Goal: Task Accomplishment & Management: Manage account settings

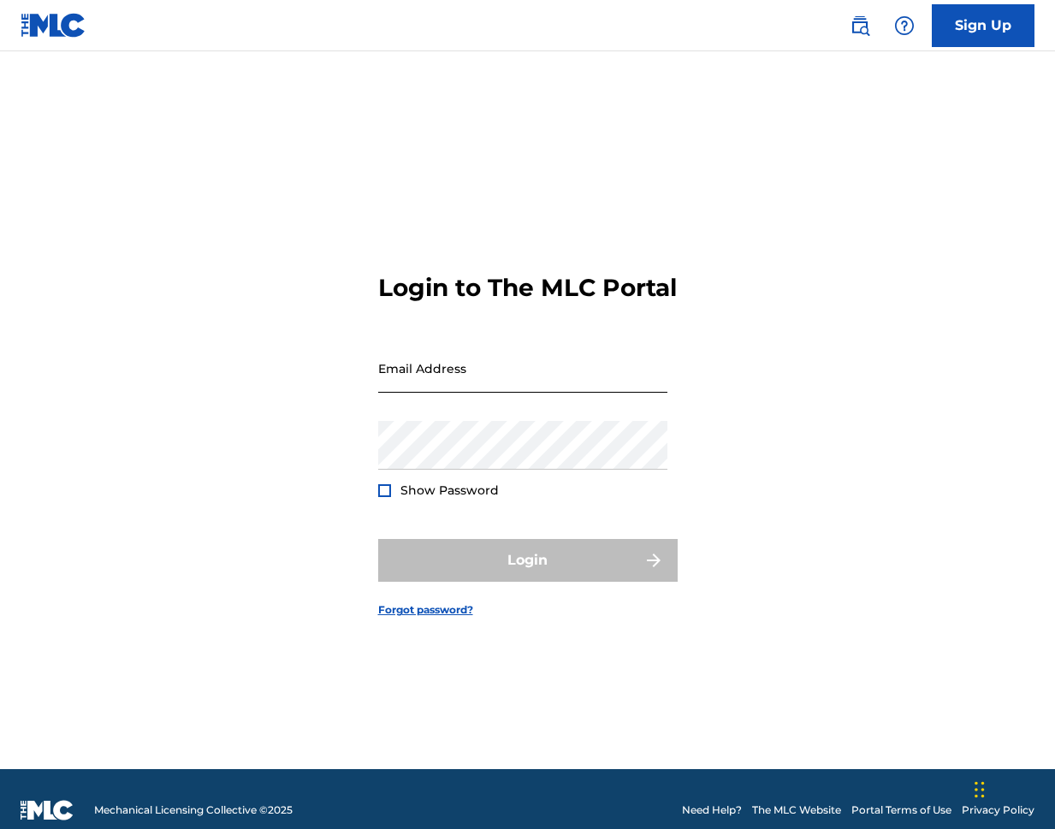
click at [560, 393] on input "Email Address" at bounding box center [522, 368] width 289 height 49
type input "[PERSON_NAME][EMAIL_ADDRESS][PERSON_NAME][DOMAIN_NAME]"
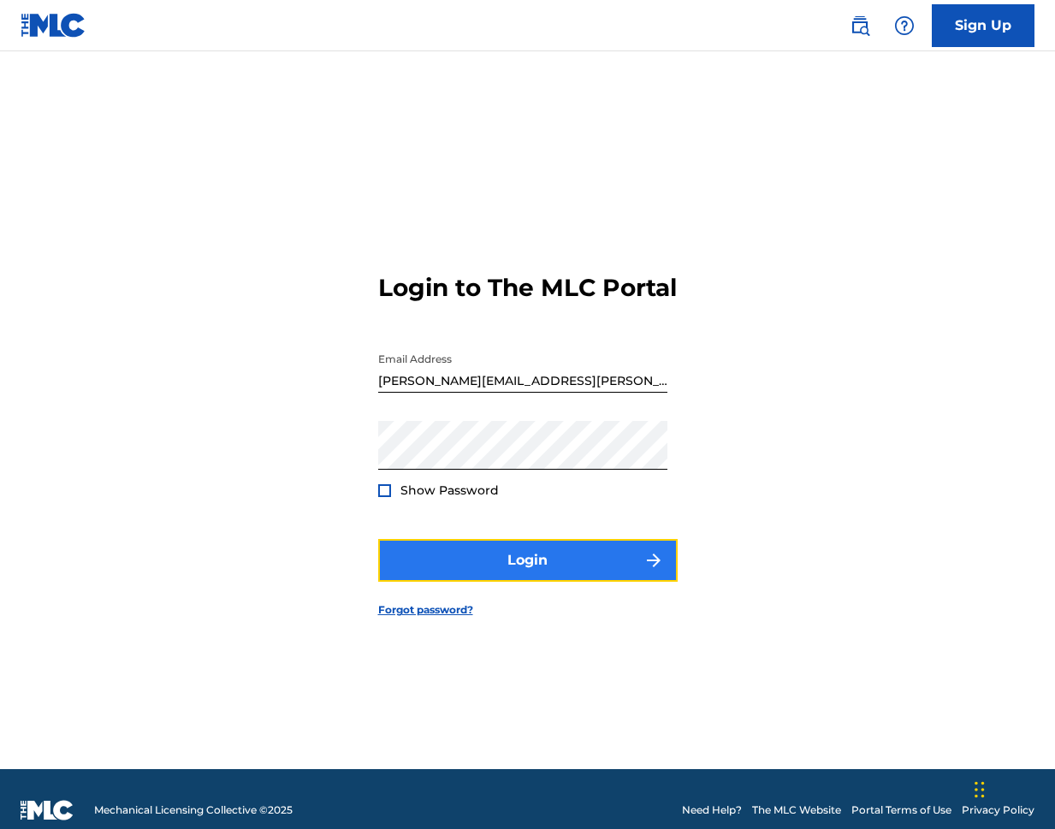
click at [414, 582] on button "Login" at bounding box center [527, 560] width 299 height 43
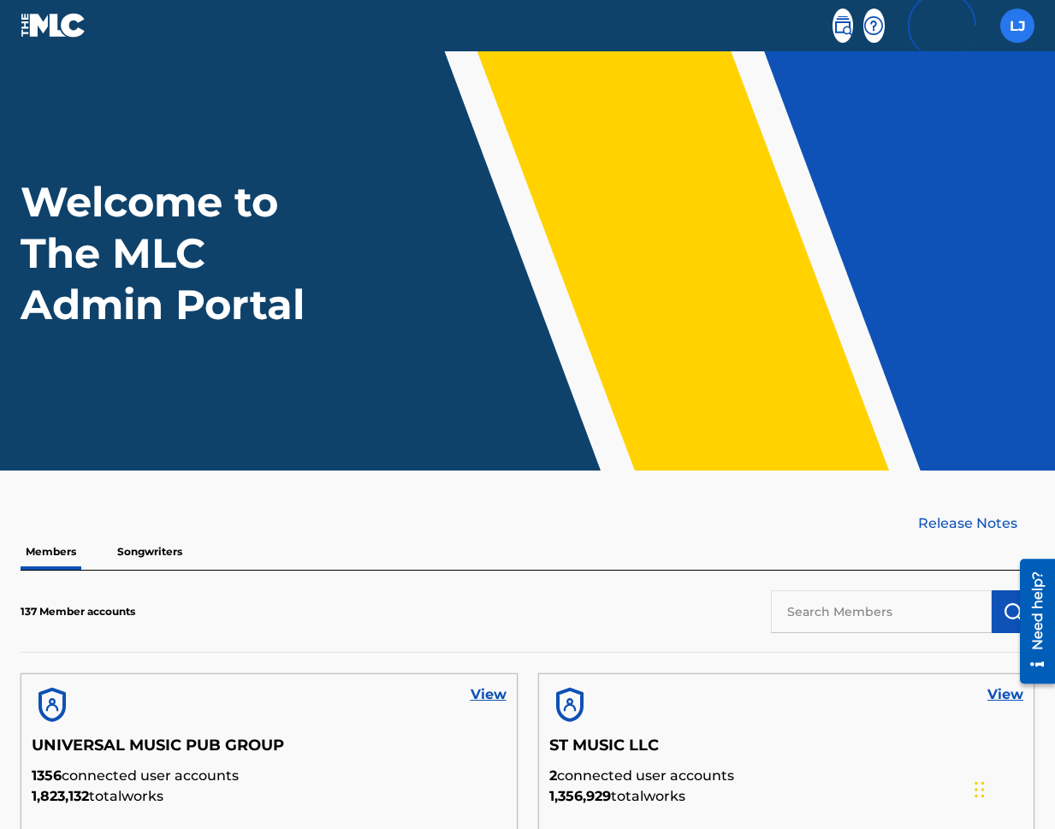
click at [1021, 20] on label at bounding box center [1017, 26] width 34 height 34
click at [1017, 26] on input "[PERSON_NAME] Jones [EMAIL_ADDRESS][PERSON_NAME][DOMAIN_NAME] Profile Log out" at bounding box center [1017, 26] width 0 height 0
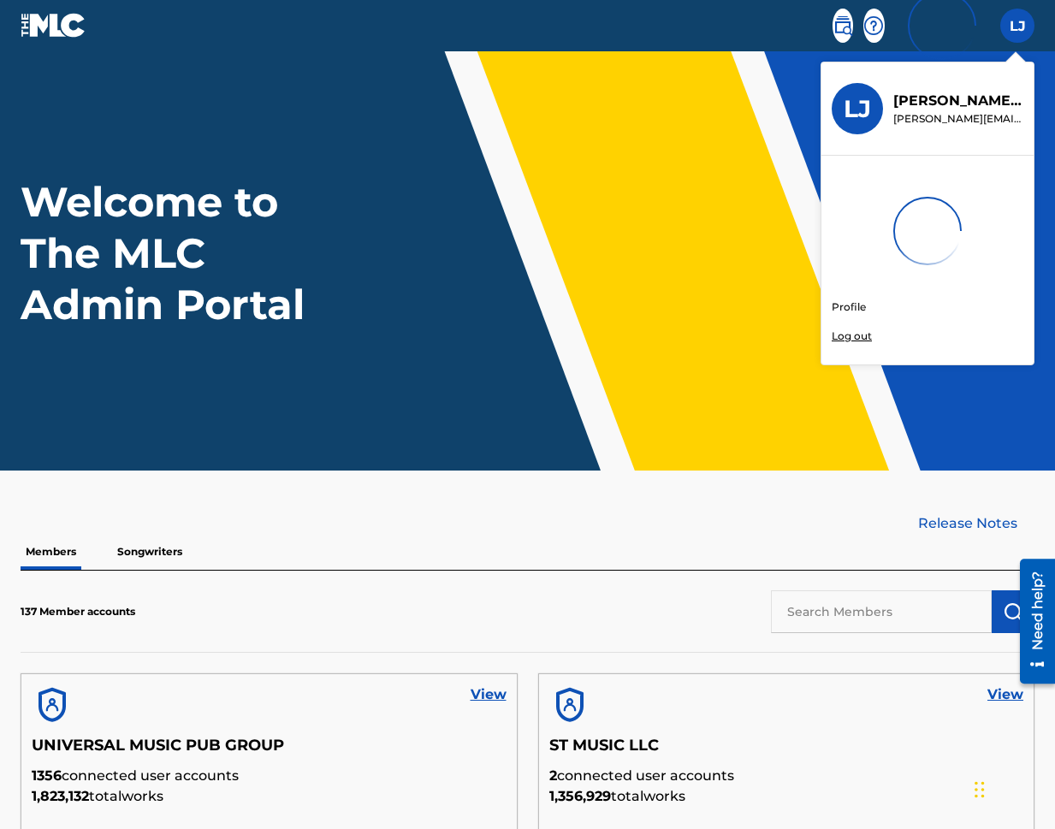
click at [861, 339] on p "Log out" at bounding box center [852, 336] width 40 height 15
click at [1017, 26] on input "[PERSON_NAME] Jones [EMAIL_ADDRESS][PERSON_NAME][DOMAIN_NAME] Profile Log out" at bounding box center [1017, 26] width 0 height 0
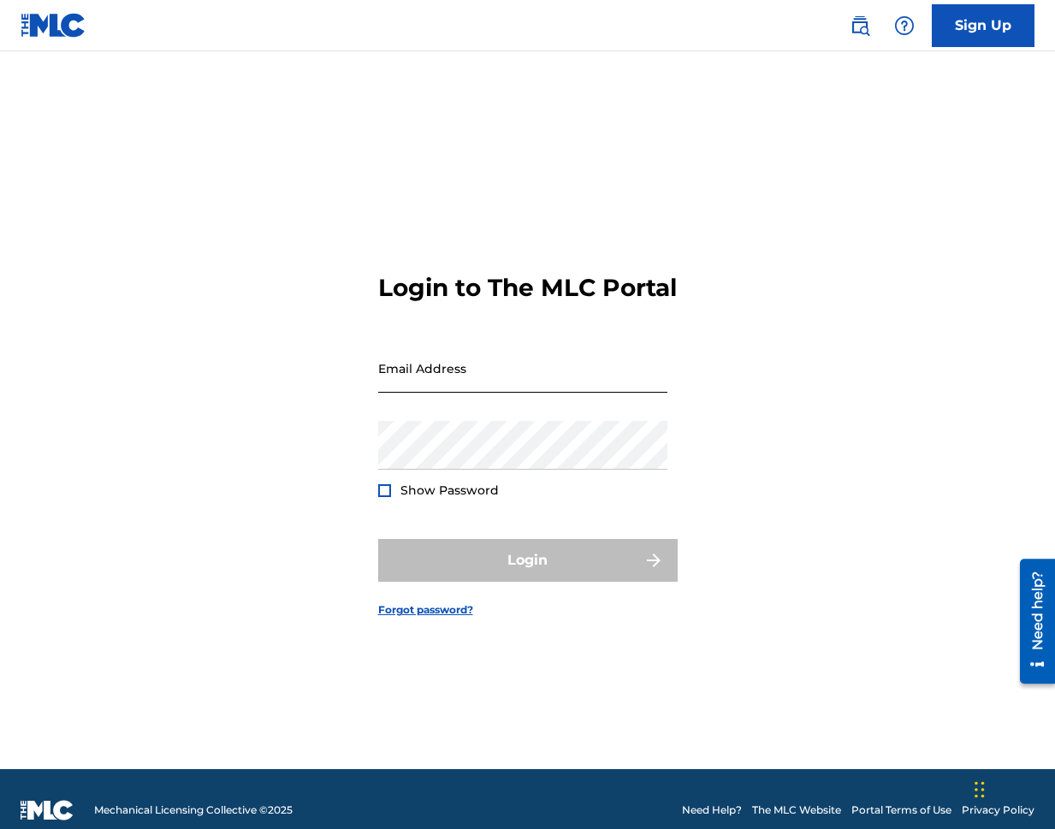
click at [551, 393] on input "Email Address" at bounding box center [522, 368] width 289 height 49
click at [536, 393] on input "Email Address" at bounding box center [522, 368] width 289 height 49
click at [364, 365] on div "Login to The MLC Portal Email Address Password Show Password Login Forgot passw…" at bounding box center [527, 431] width 1055 height 675
click at [546, 393] on input "Email Address" at bounding box center [522, 368] width 289 height 49
type input "[PERSON_NAME][EMAIL_ADDRESS][PERSON_NAME][DOMAIN_NAME]"
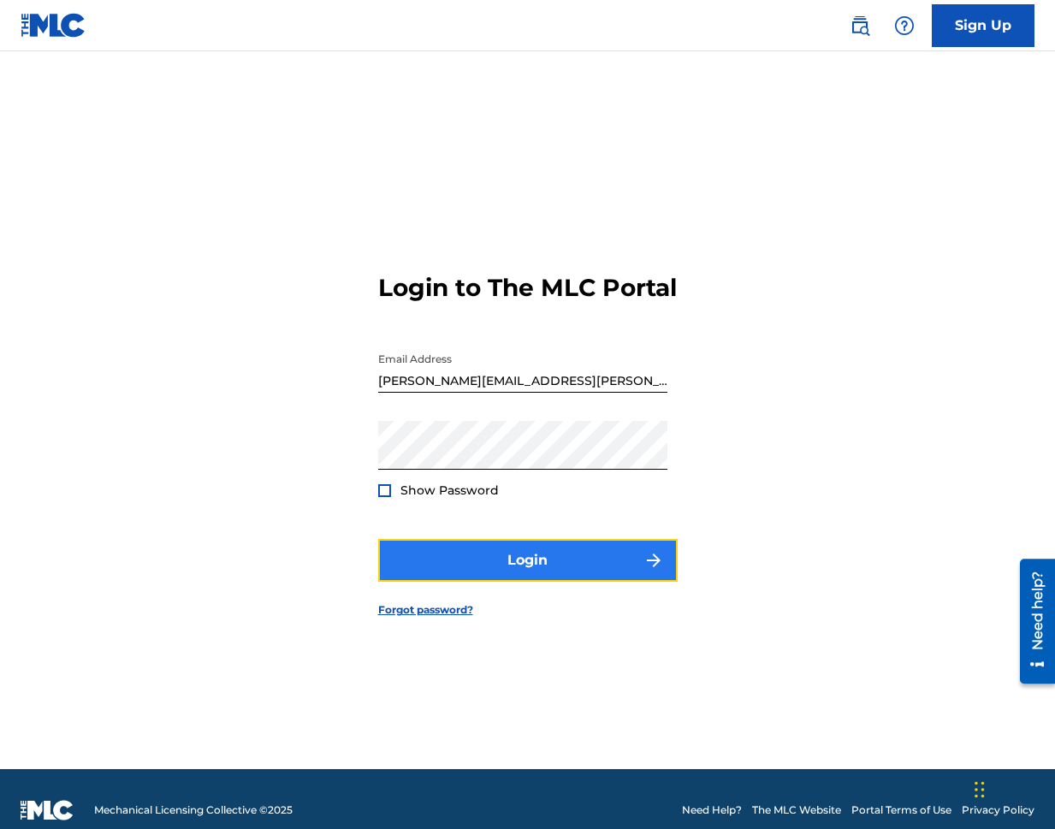
click at [512, 582] on button "Login" at bounding box center [527, 560] width 299 height 43
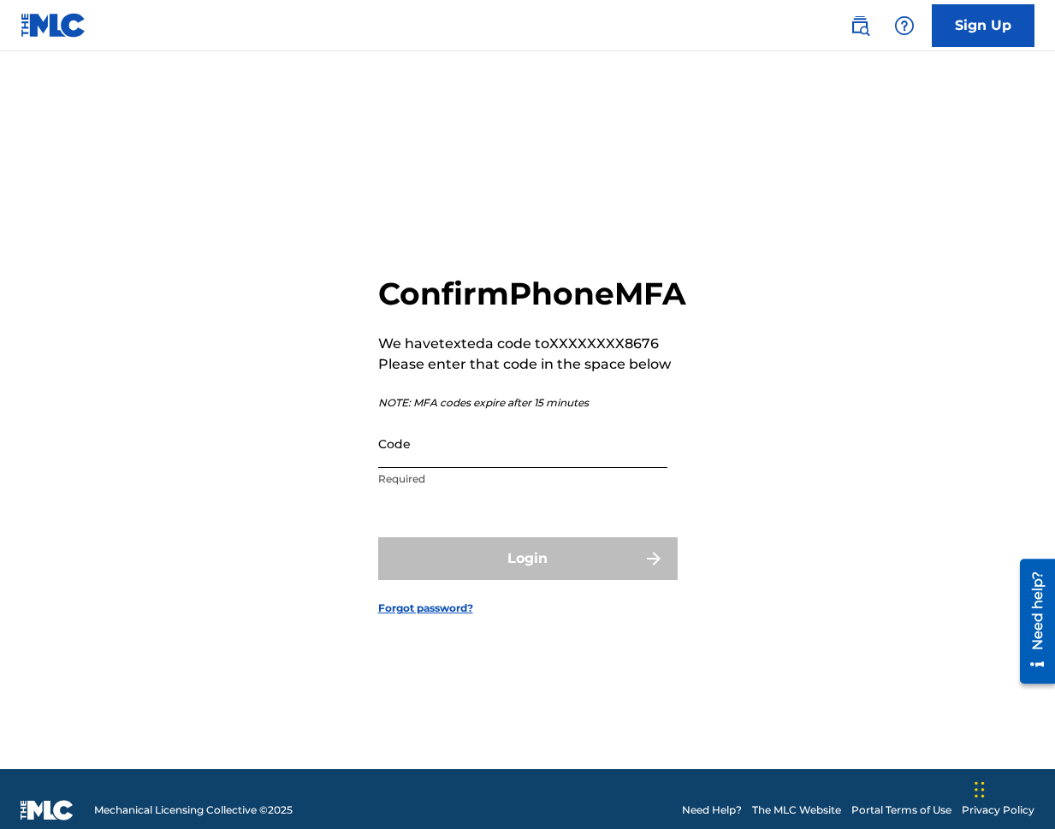
click at [480, 468] on input "Code" at bounding box center [522, 443] width 289 height 49
click at [380, 467] on input "Code" at bounding box center [522, 443] width 289 height 49
click at [465, 466] on input "Code" at bounding box center [522, 443] width 289 height 49
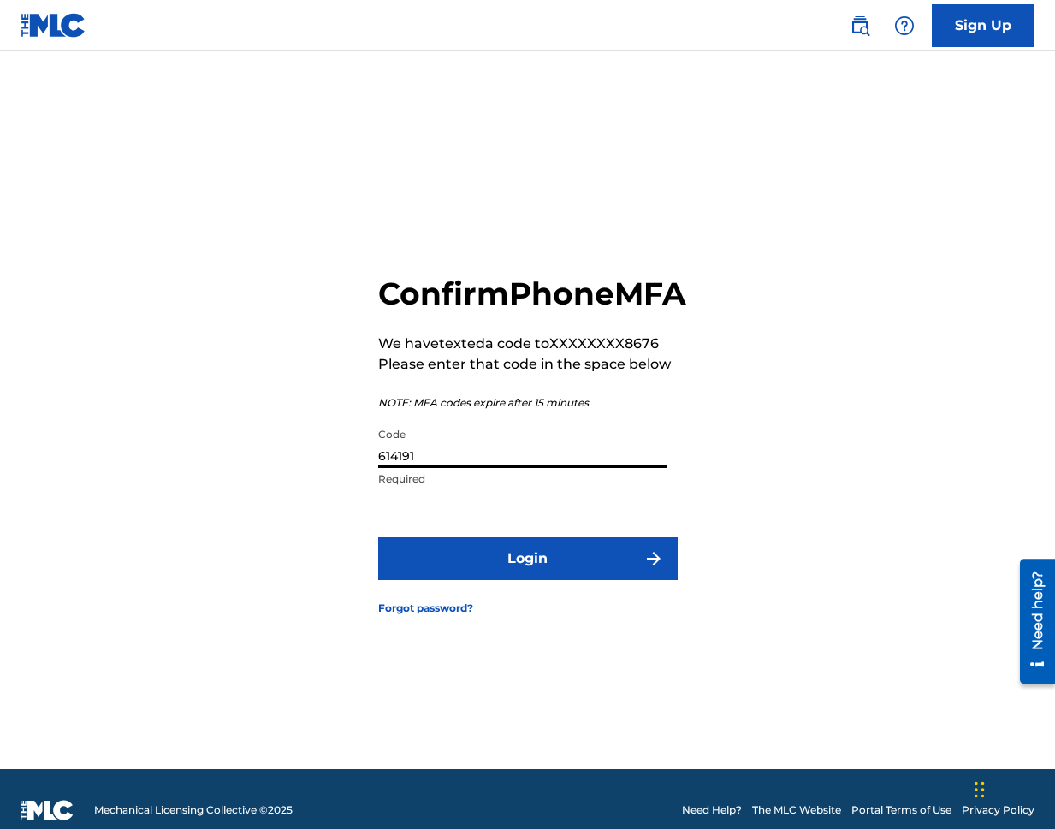
type input "614191"
click at [704, 428] on div "Confirm Phone MFA We have texted a code to XXXXXXXX8676 Please enter that code …" at bounding box center [527, 431] width 1055 height 675
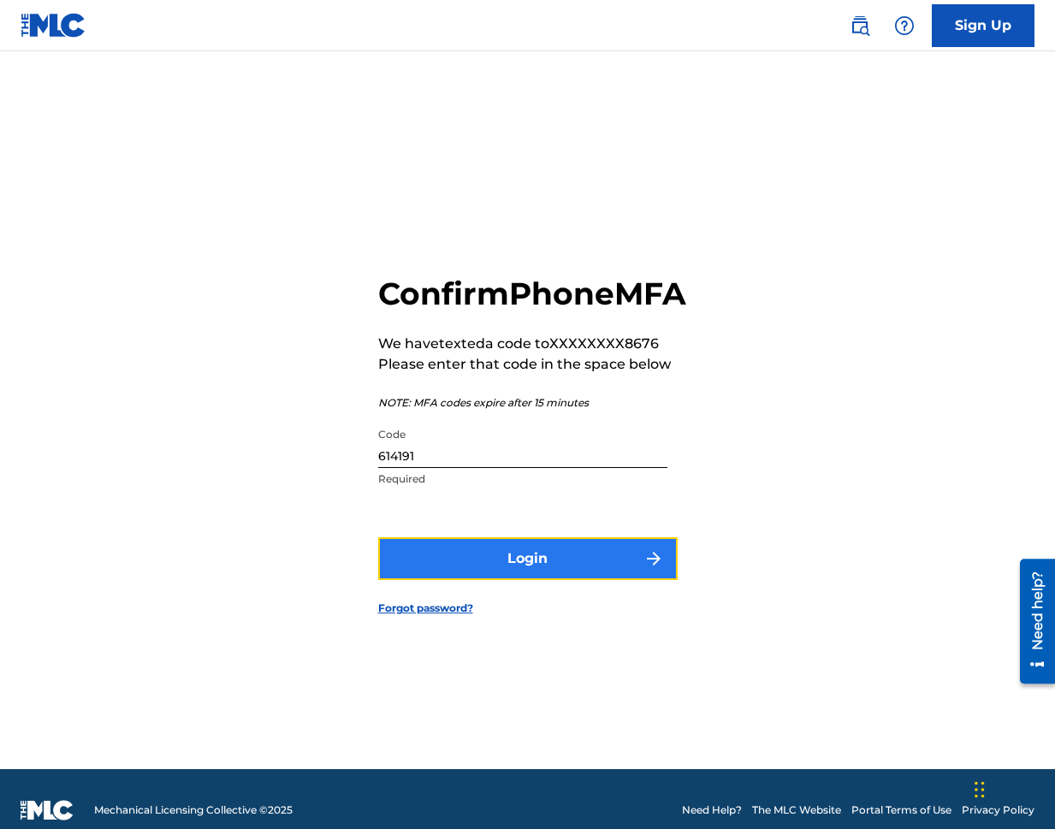
click at [568, 572] on button "Login" at bounding box center [527, 558] width 299 height 43
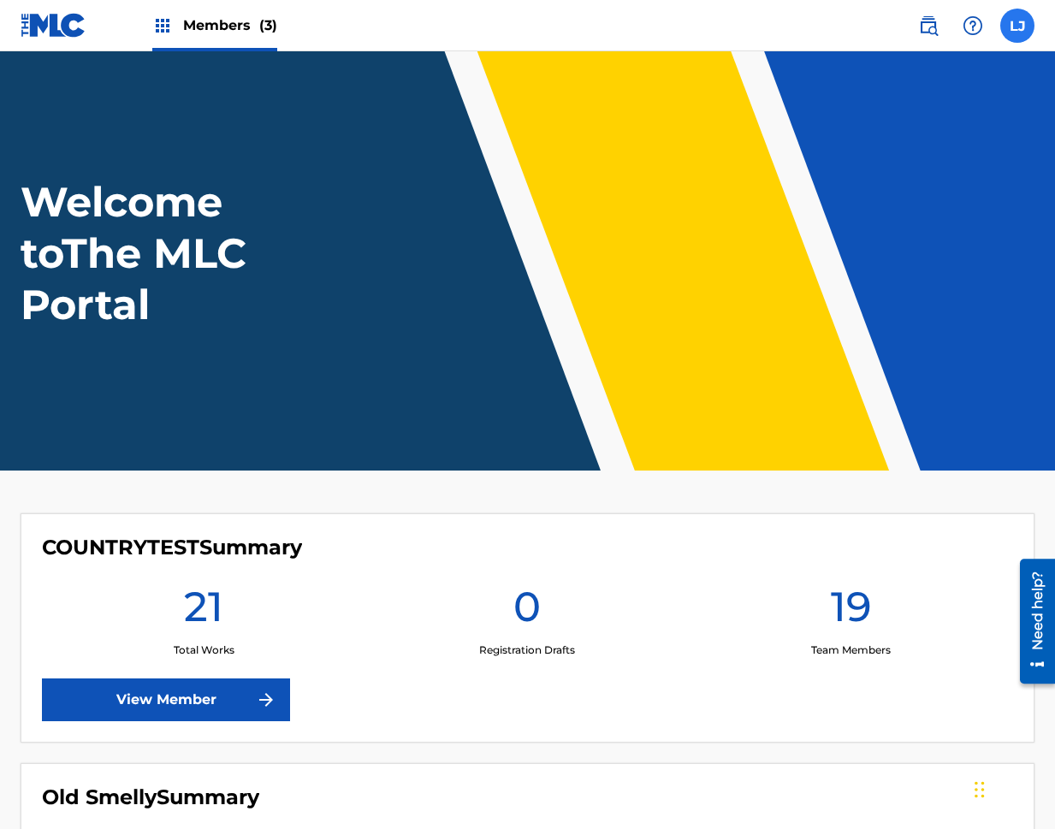
click at [1015, 22] on label at bounding box center [1017, 26] width 34 height 34
click at [1017, 26] on input "[PERSON_NAME] Jones [EMAIL_ADDRESS][PERSON_NAME][DOMAIN_NAME] Profile Log out" at bounding box center [1017, 26] width 0 height 0
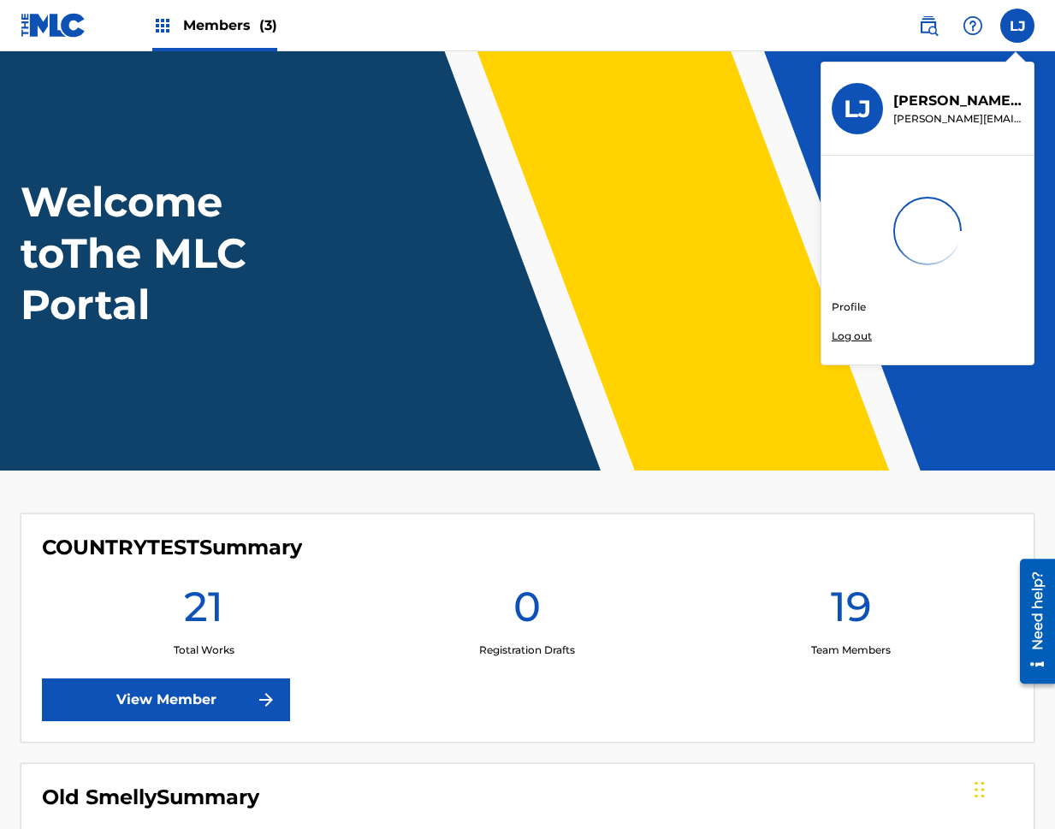
click at [856, 340] on p "Log out" at bounding box center [852, 336] width 40 height 15
click at [1017, 26] on input "[PERSON_NAME] Jones [EMAIL_ADDRESS][PERSON_NAME][DOMAIN_NAME] Profile Log out" at bounding box center [1017, 26] width 0 height 0
